Goal: Transaction & Acquisition: Purchase product/service

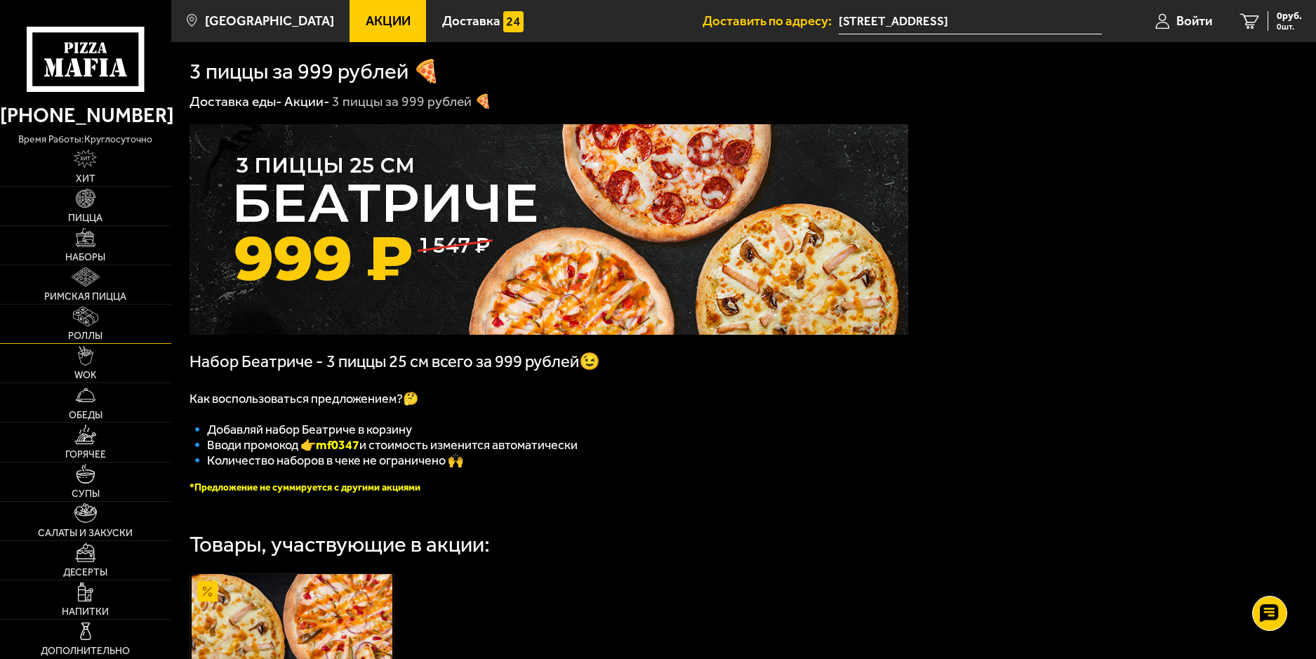
click at [84, 323] on img at bounding box center [85, 317] width 25 height 20
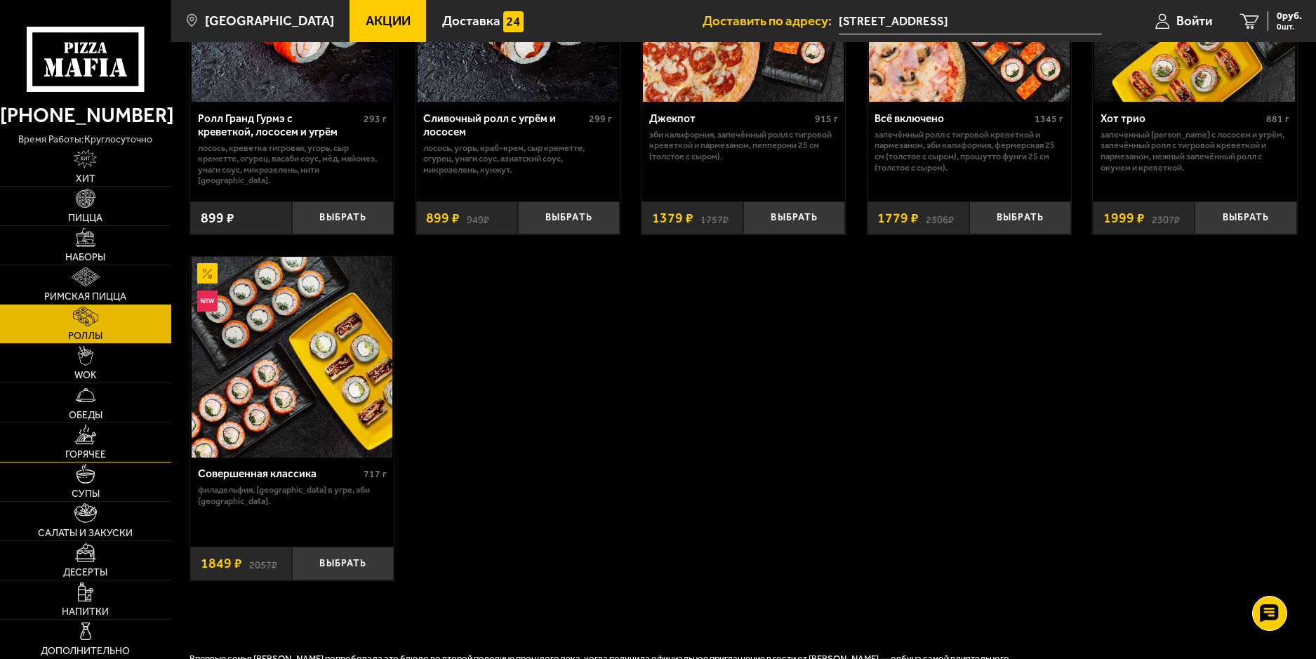
scroll to position [983, 0]
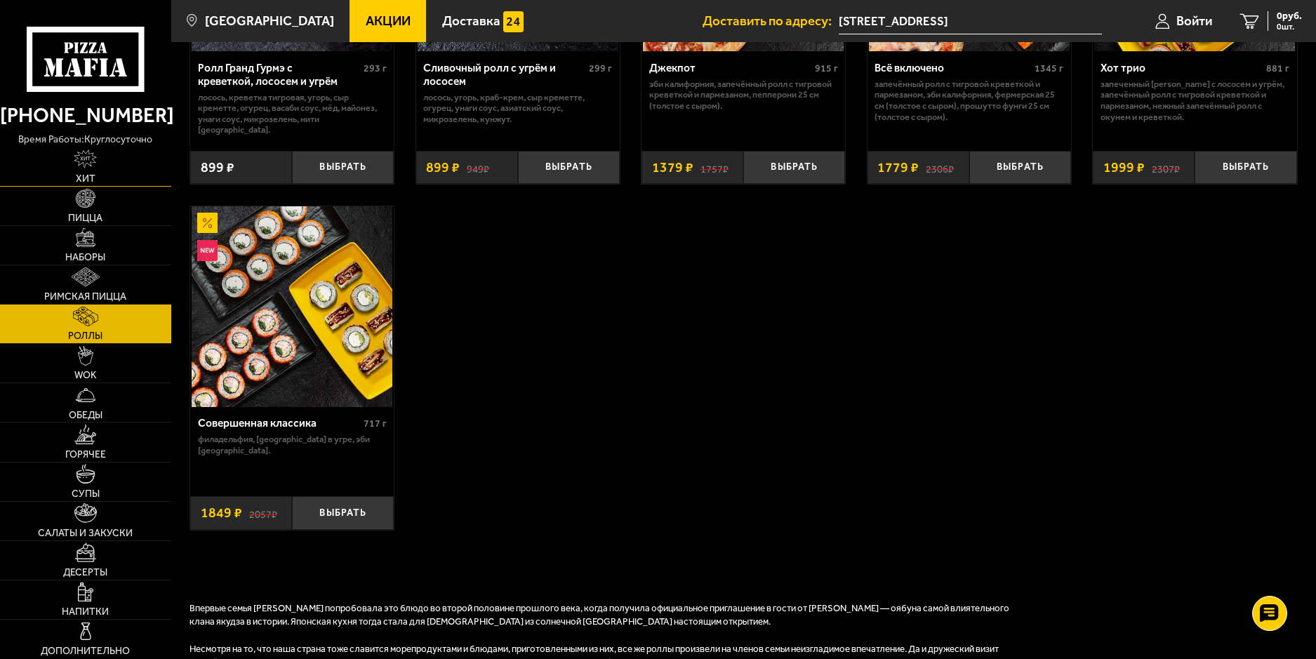
click at [81, 169] on link "Хит" at bounding box center [85, 166] width 171 height 39
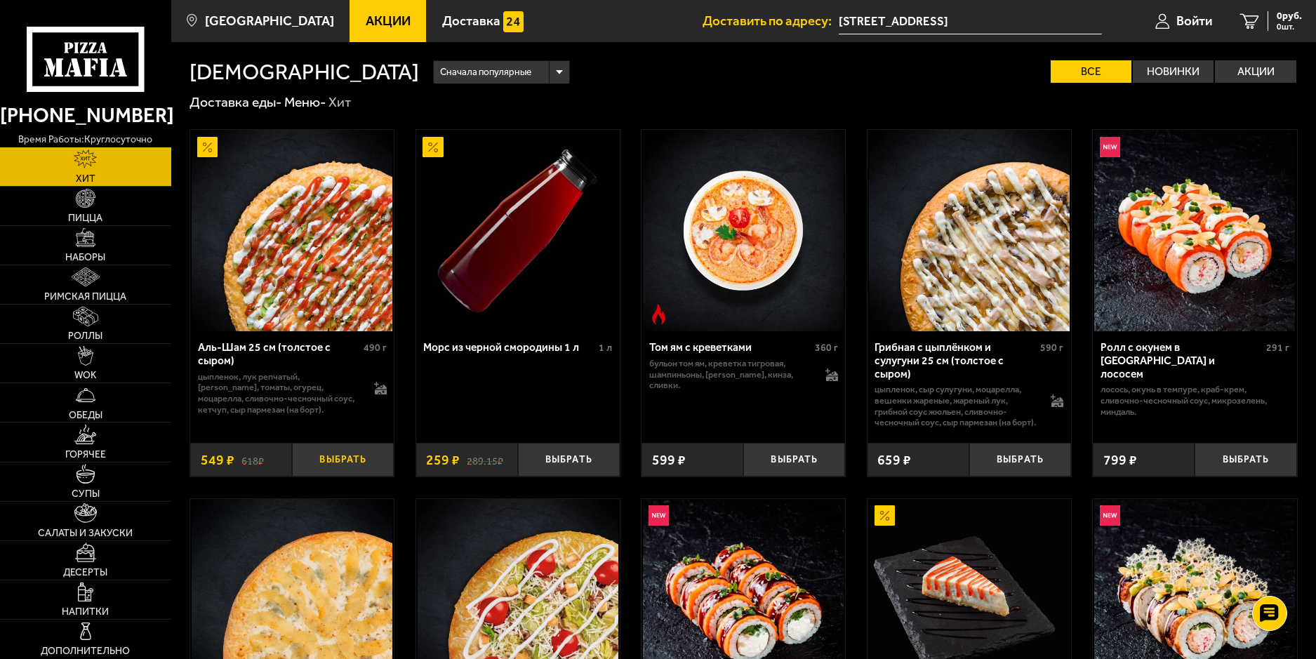
click at [357, 472] on button "Выбрать" at bounding box center [343, 460] width 102 height 34
click at [1277, 17] on span "549 руб." at bounding box center [1283, 16] width 36 height 10
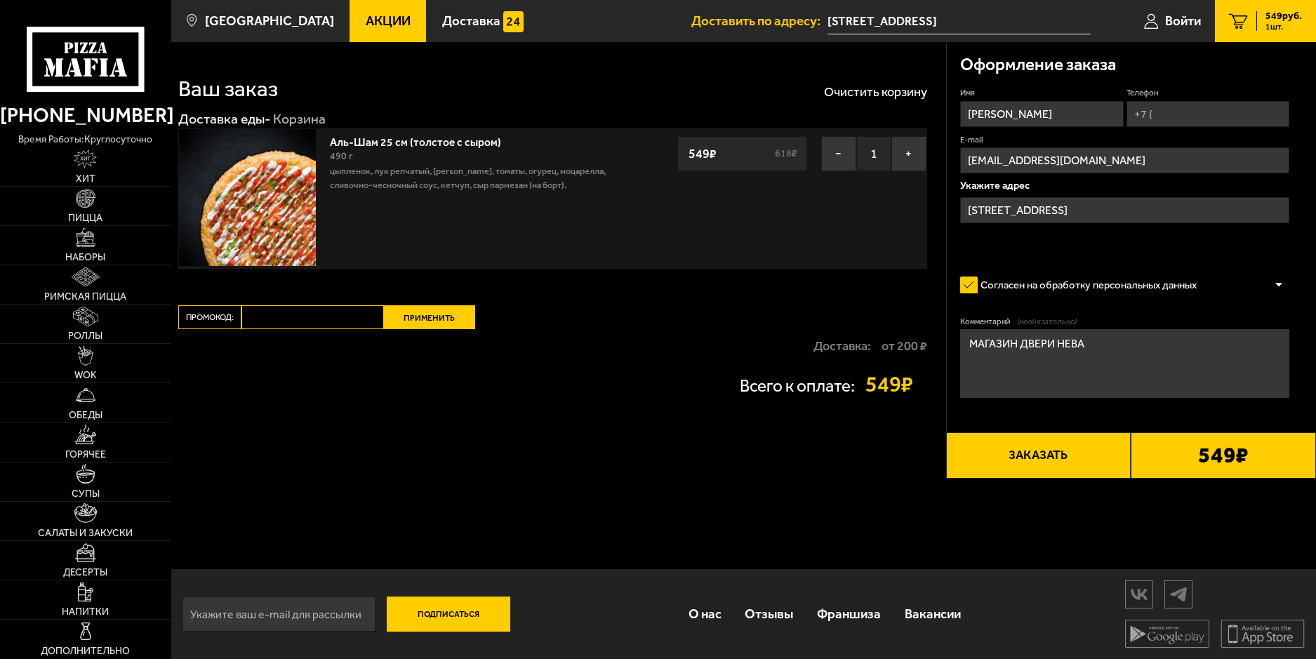
type input "[STREET_ADDRESS]"
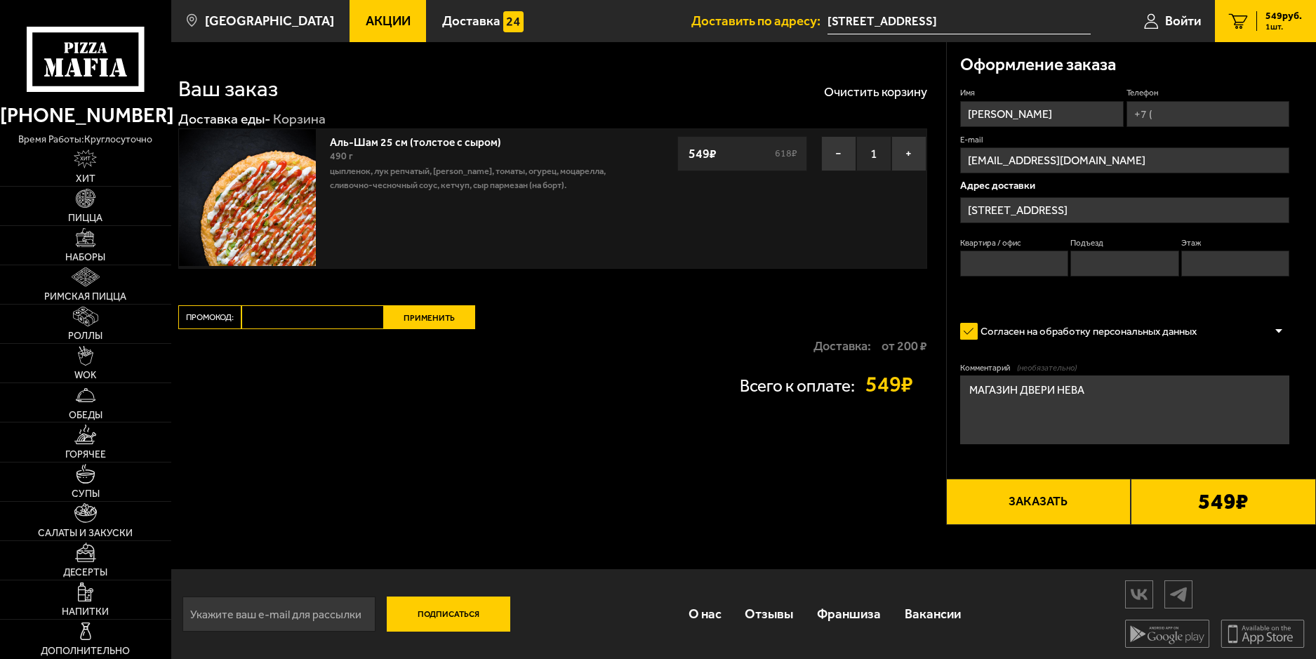
click at [1065, 505] on button "Заказать" at bounding box center [1038, 502] width 185 height 46
click at [1011, 265] on input "Квартира / офис" at bounding box center [1014, 264] width 108 height 26
type input "0"
click at [1120, 264] on input "Подъезд" at bounding box center [1124, 264] width 108 height 26
type input "0"
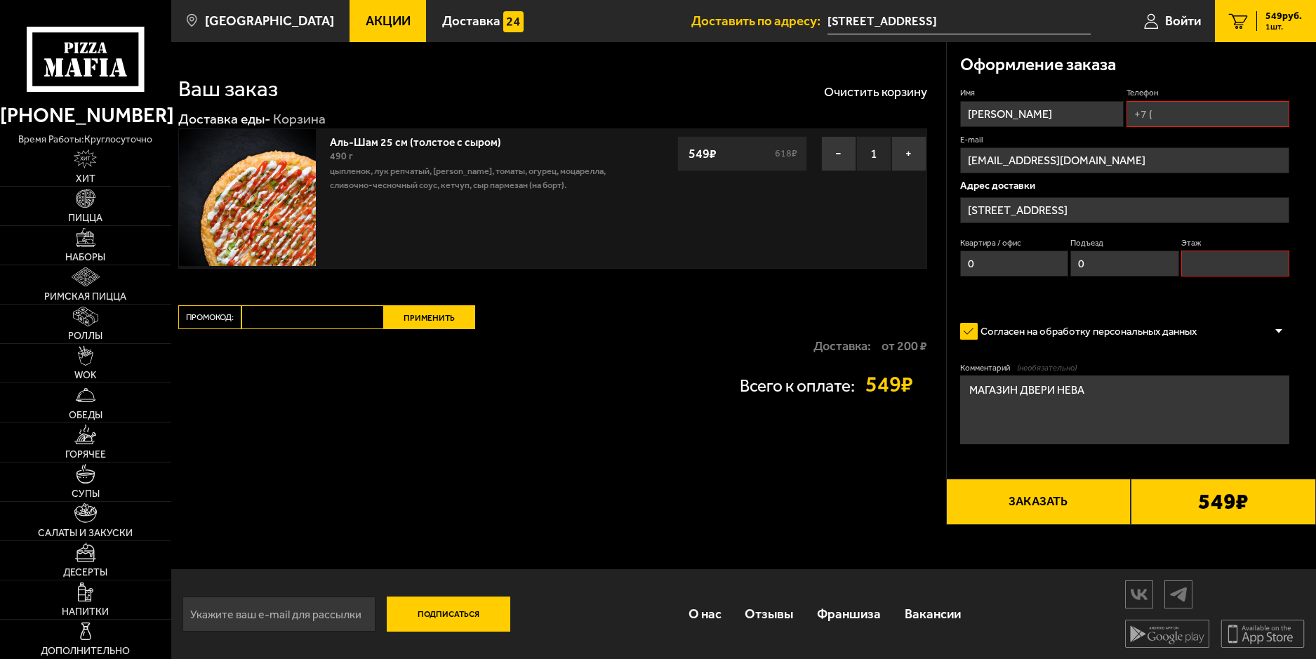
click at [1213, 267] on input "Этаж" at bounding box center [1235, 264] width 108 height 26
type input "1"
click at [1039, 498] on button "Заказать" at bounding box center [1038, 502] width 185 height 46
click at [1194, 119] on input "Телефон" at bounding box center [1207, 114] width 163 height 26
type input "[PHONE_NUMBER]"
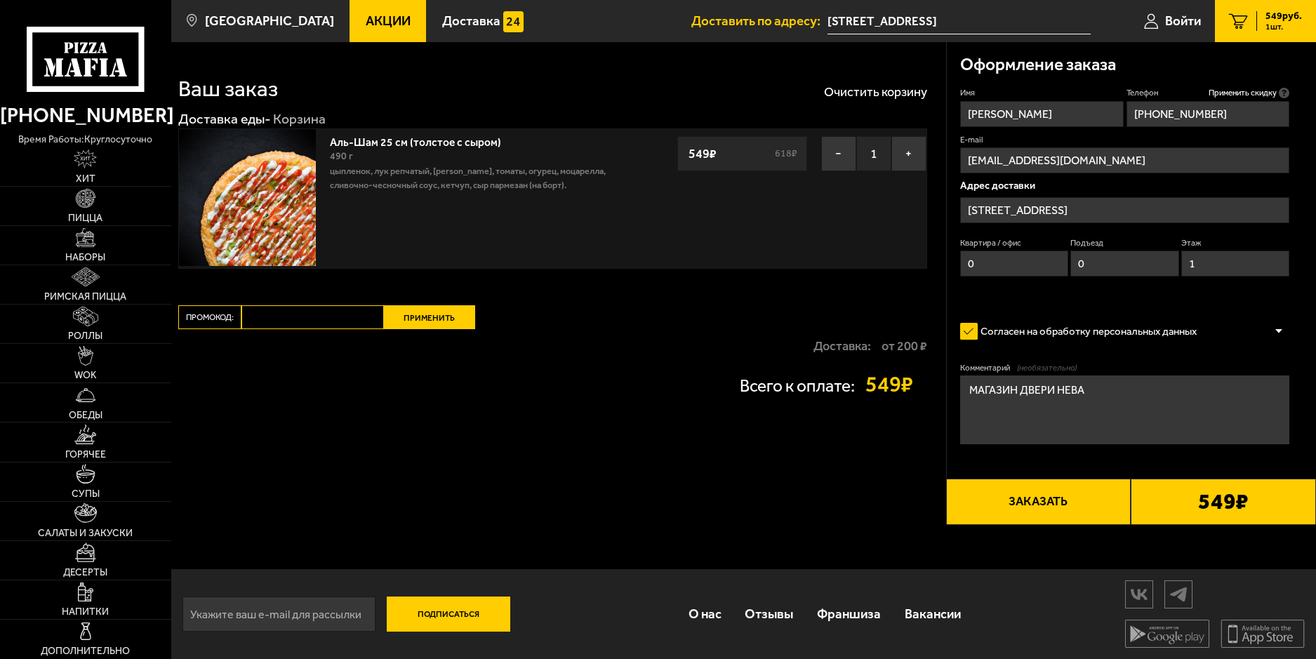
click at [1046, 499] on button "Заказать" at bounding box center [1038, 502] width 185 height 46
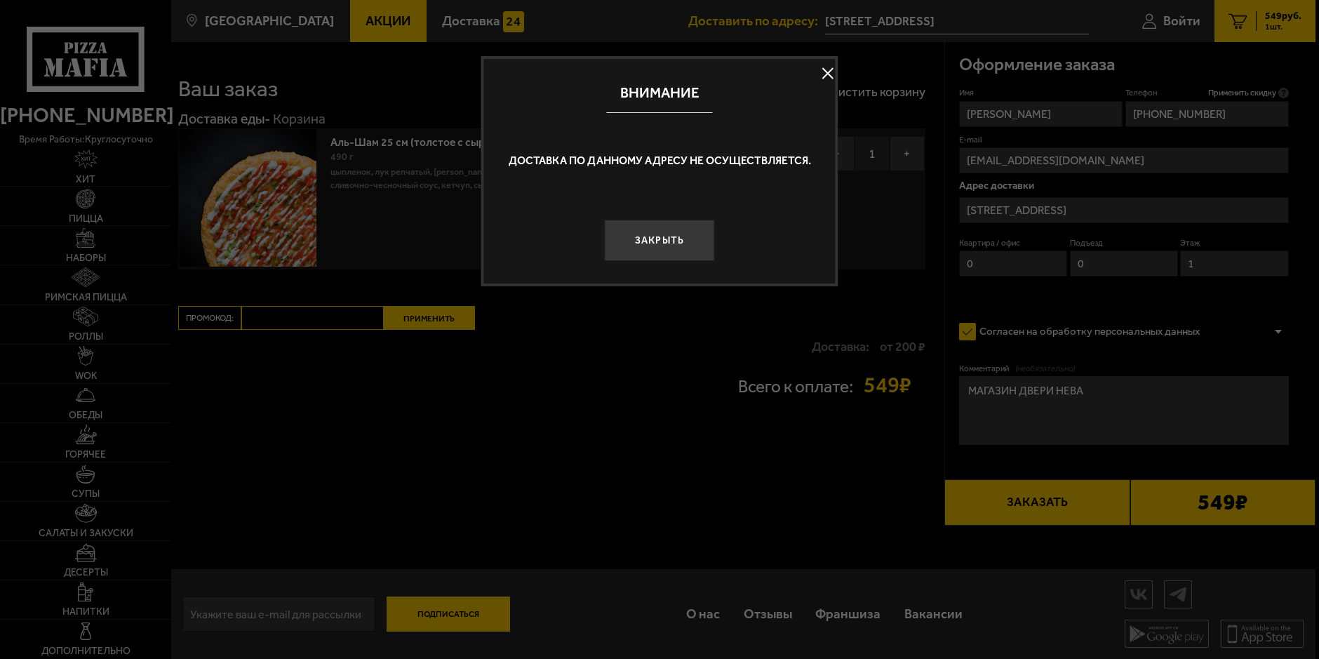
click at [831, 69] on button at bounding box center [828, 72] width 21 height 21
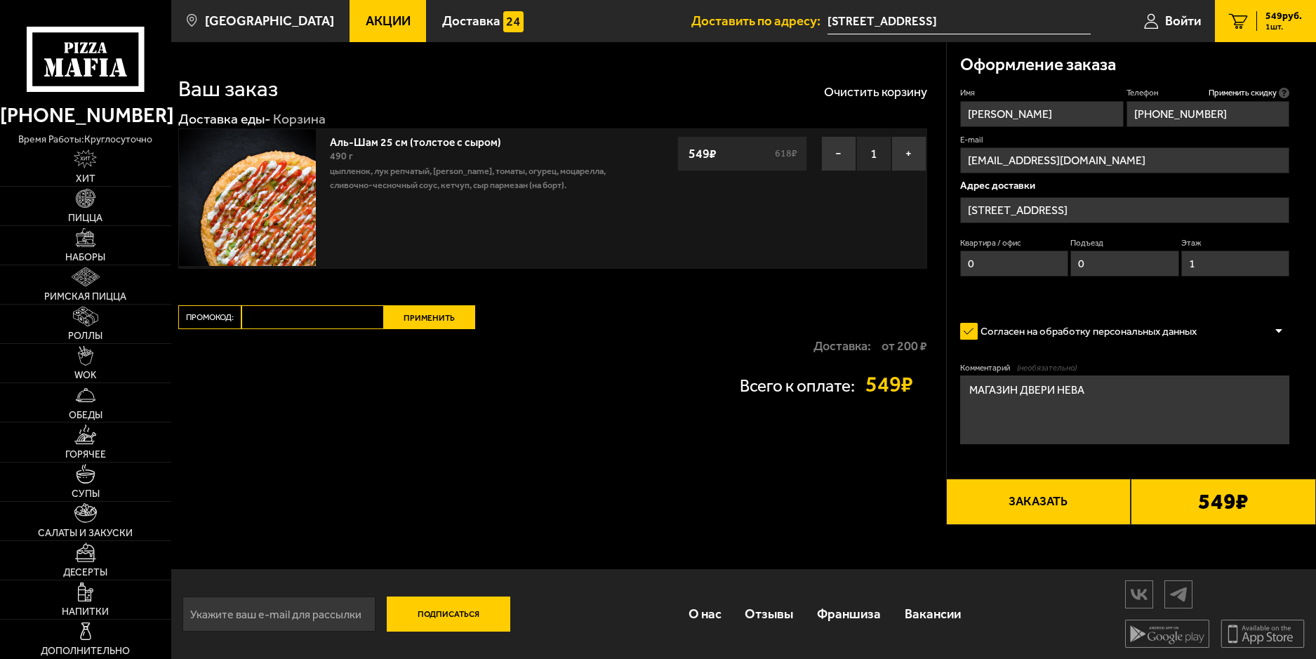
click at [1076, 514] on button "Заказать" at bounding box center [1038, 502] width 185 height 46
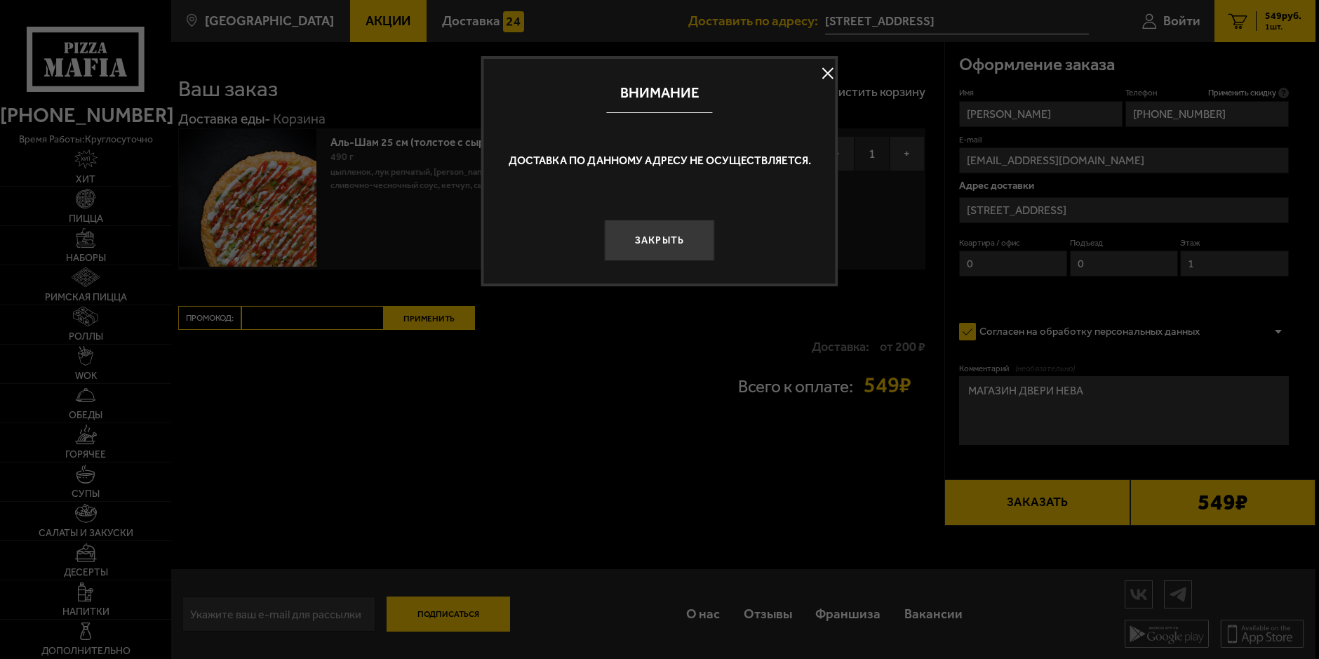
click at [825, 72] on button at bounding box center [828, 72] width 21 height 21
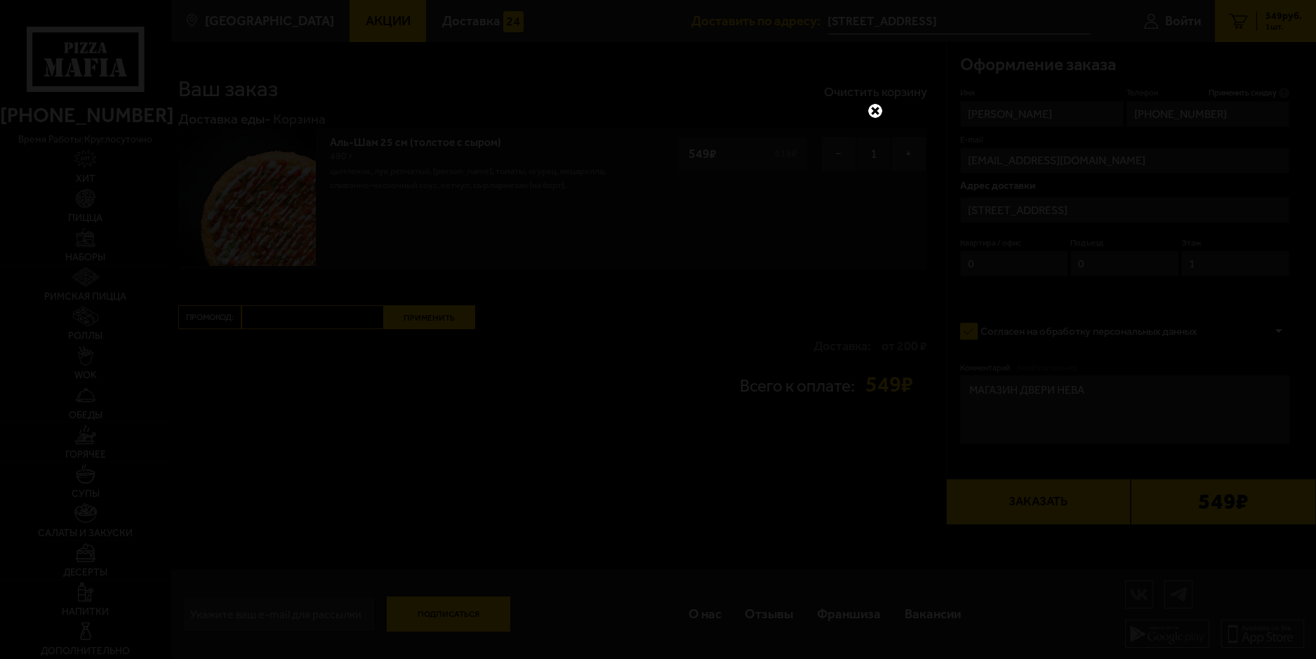
click at [875, 107] on link at bounding box center [875, 111] width 18 height 18
